Goal: Transaction & Acquisition: Purchase product/service

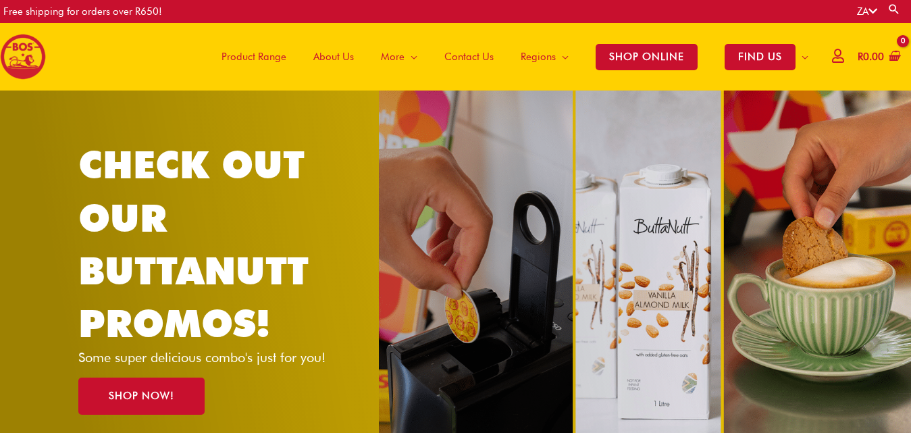
click at [315, 60] on span "About Us" at bounding box center [333, 56] width 41 height 41
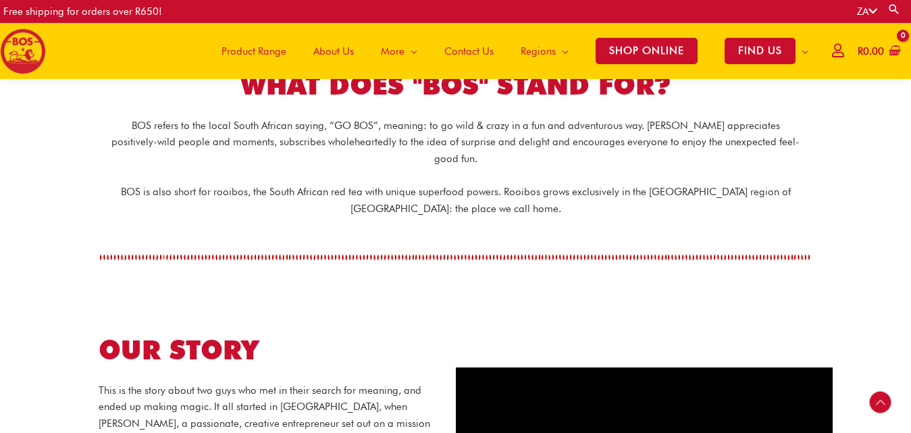
click at [331, 100] on div "WHAT DOES "BOS" STAND FOR?" at bounding box center [456, 67] width 770 height 88
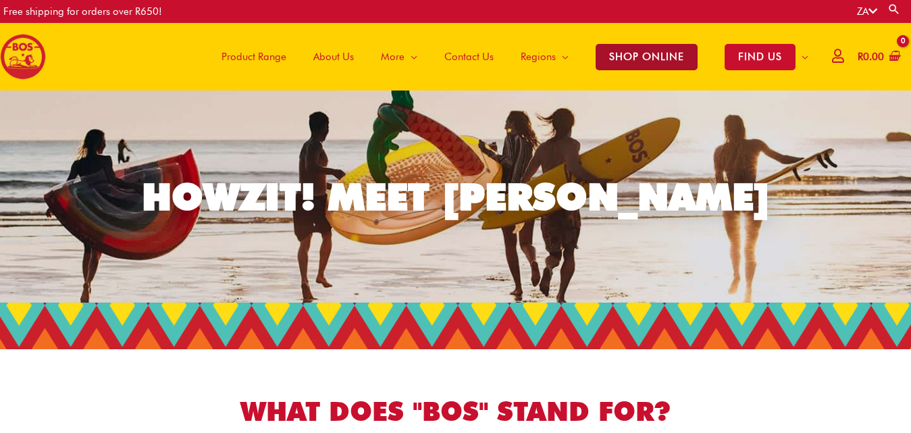
click at [650, 61] on span "SHOP ONLINE" at bounding box center [647, 57] width 102 height 26
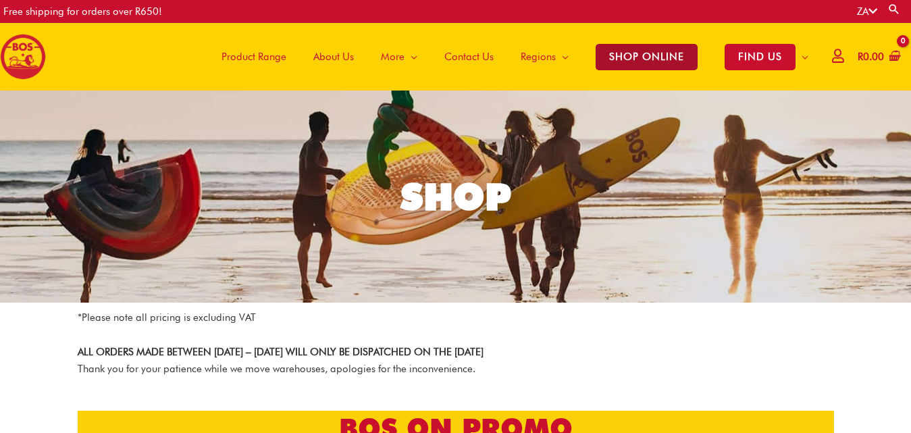
click at [615, 51] on span "SHOP ONLINE" at bounding box center [647, 57] width 102 height 26
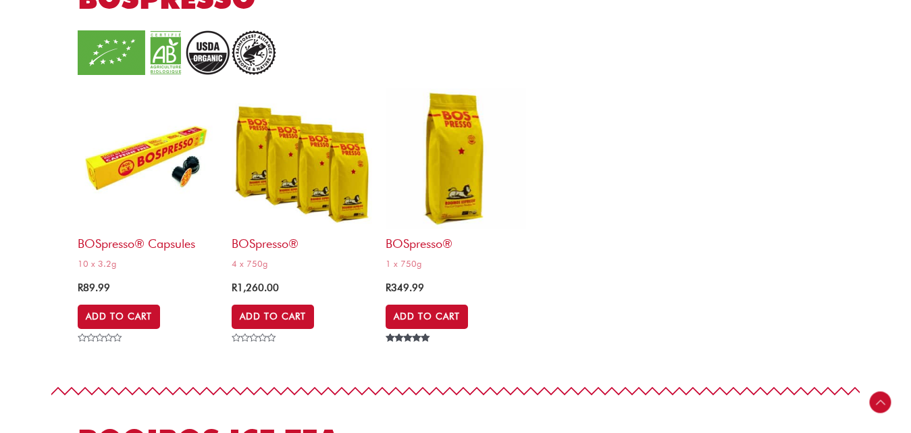
scroll to position [2201, 0]
